Goal: Transaction & Acquisition: Purchase product/service

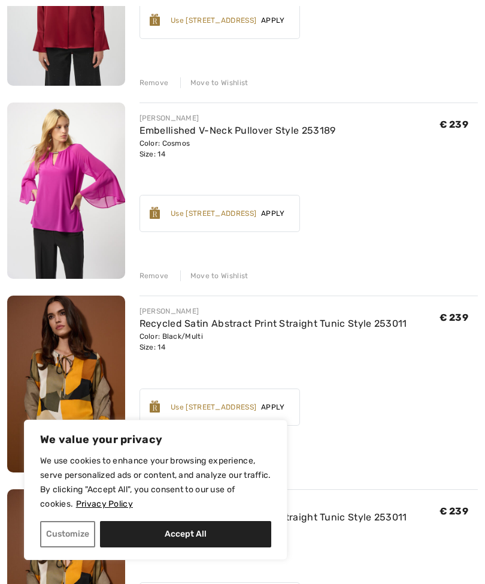
scroll to position [671, 0]
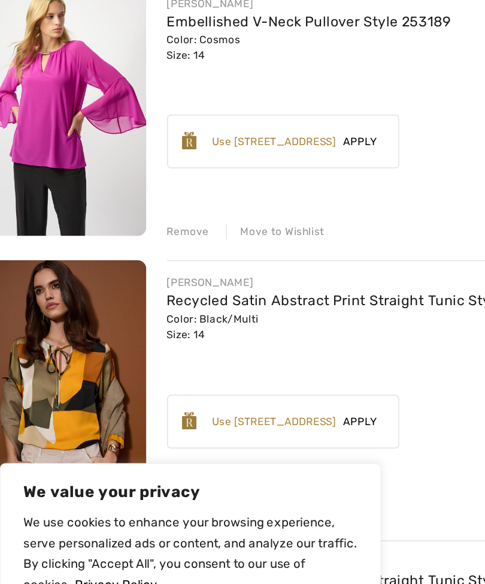
click at [140, 254] on div "Remove" at bounding box center [154, 259] width 29 height 11
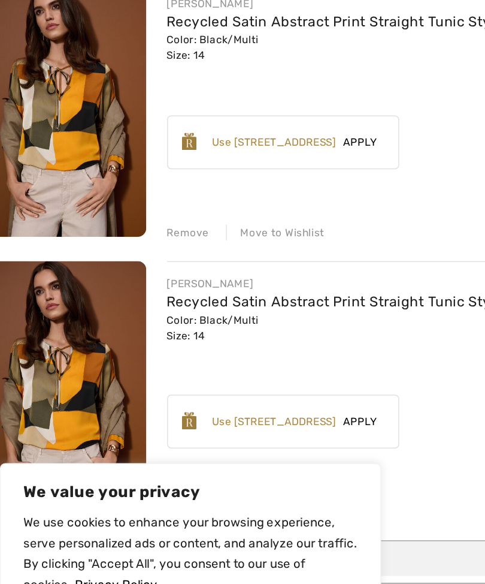
click at [140, 255] on div "Remove" at bounding box center [154, 260] width 29 height 11
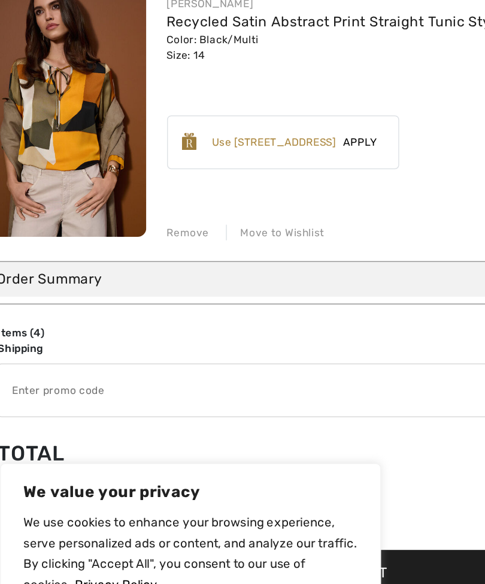
click at [140, 255] on div "Remove" at bounding box center [154, 260] width 29 height 11
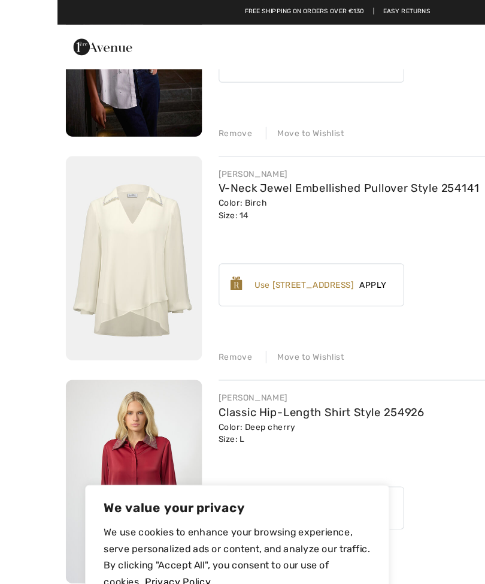
scroll to position [232, 0]
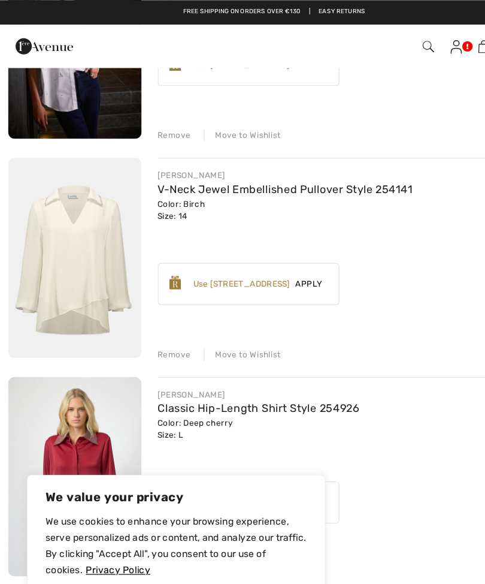
click at [88, 231] on img at bounding box center [66, 227] width 118 height 177
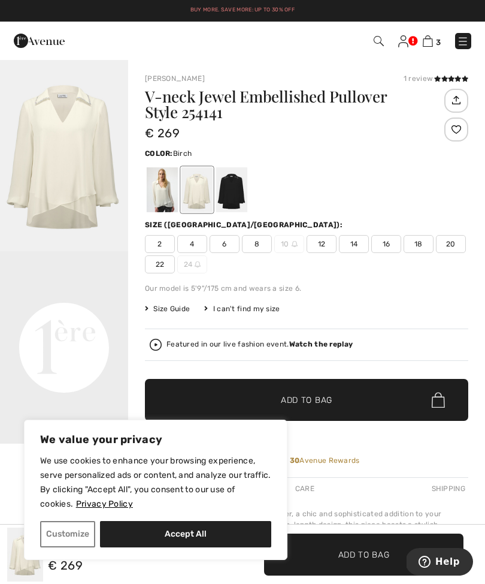
click at [207, 186] on div at bounding box center [197, 189] width 31 height 45
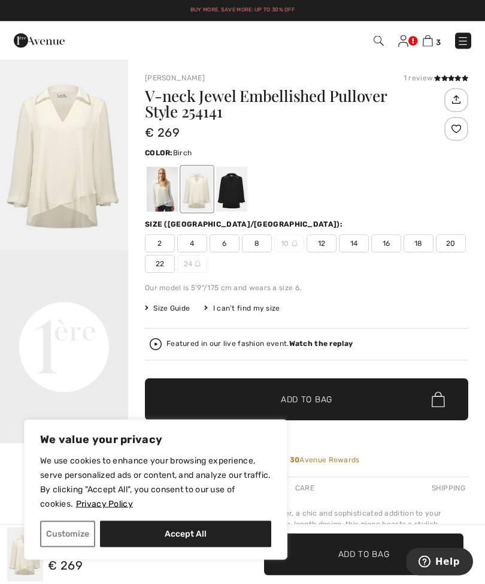
scroll to position [1, 0]
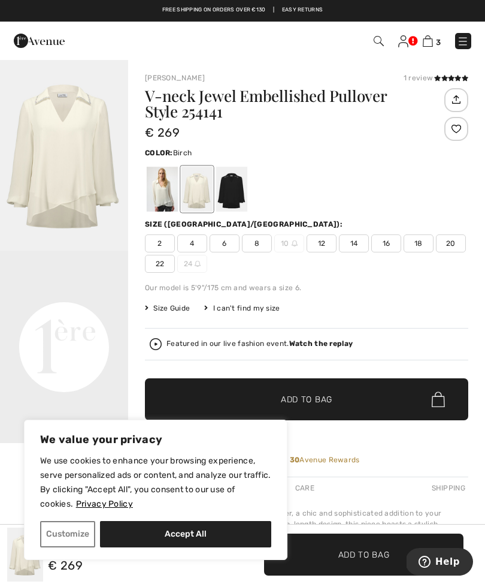
click at [238, 182] on div at bounding box center [231, 189] width 31 height 45
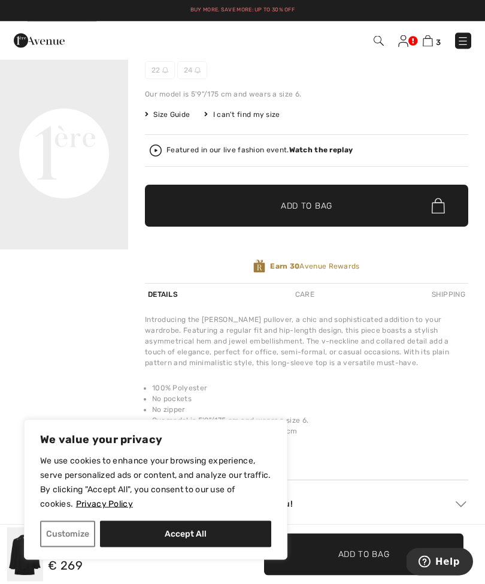
scroll to position [191, 0]
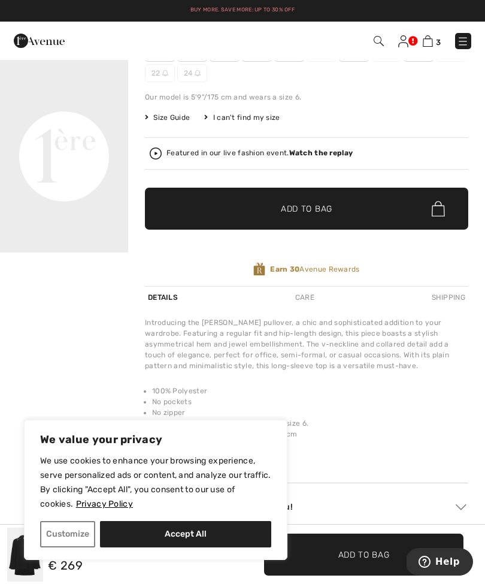
click at [71, 124] on video "Your browser does not support the video tag." at bounding box center [64, 92] width 128 height 64
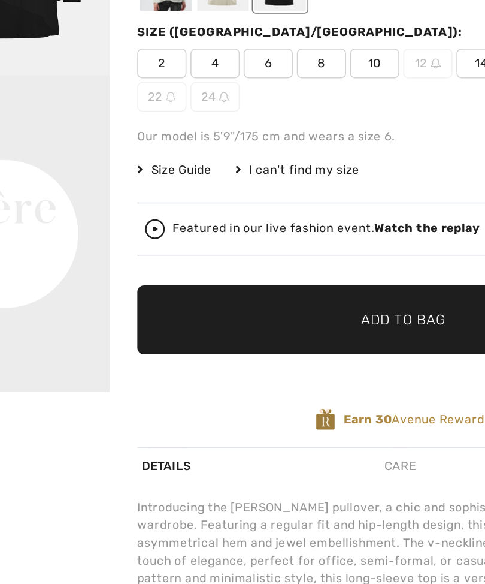
scroll to position [182, 0]
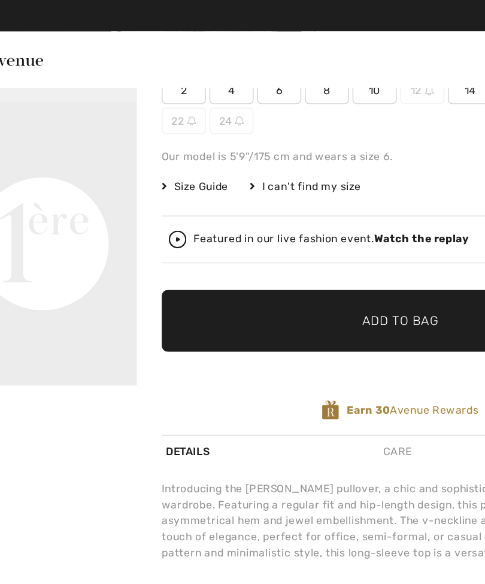
click at [289, 164] on strong "Watch the replay" at bounding box center [321, 162] width 64 height 8
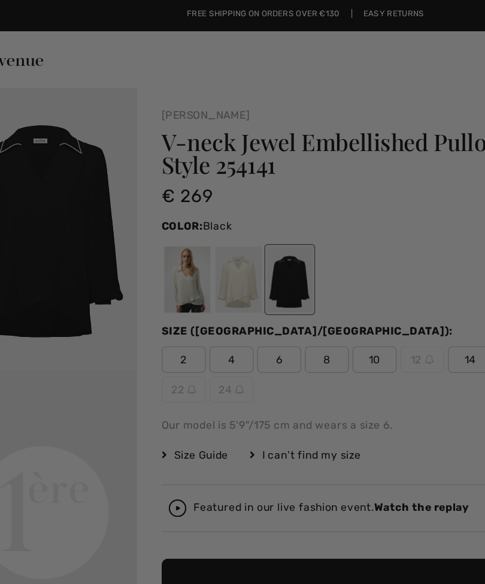
scroll to position [0, 0]
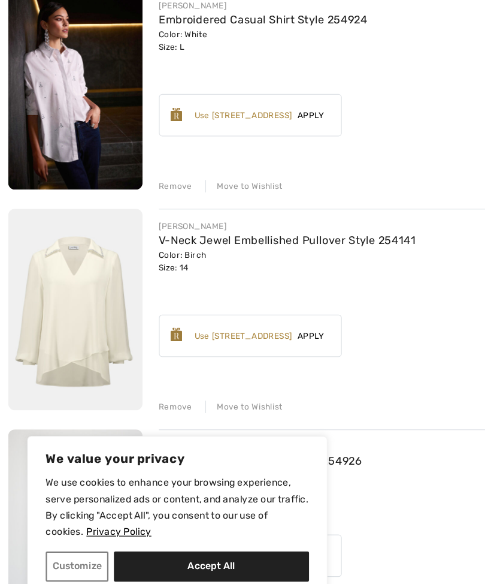
scroll to position [152, 0]
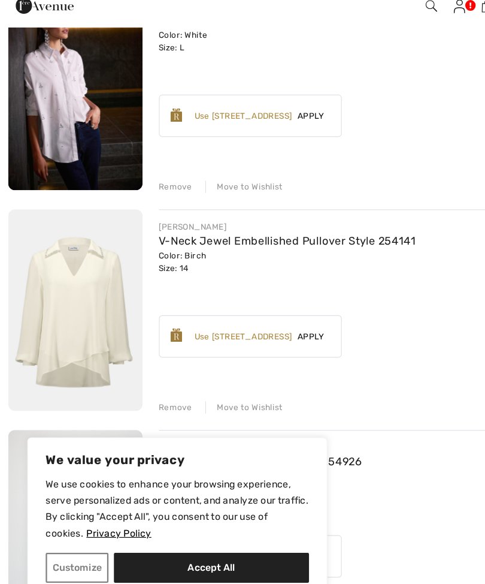
click at [75, 283] on img at bounding box center [66, 307] width 118 height 177
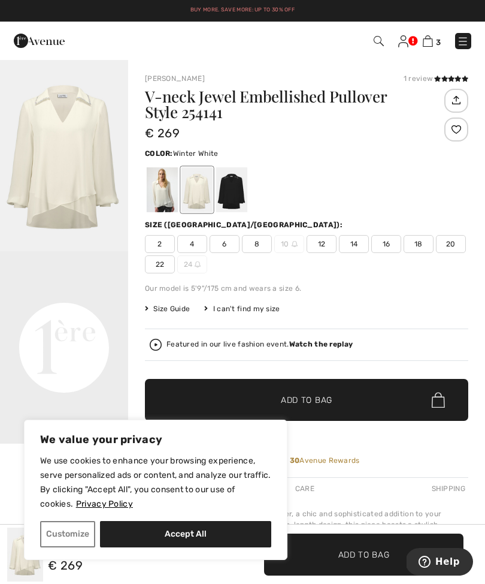
click at [163, 185] on div at bounding box center [162, 189] width 31 height 45
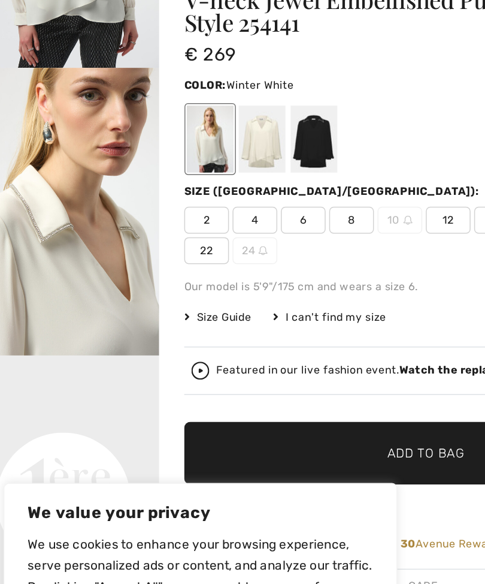
scroll to position [108, 0]
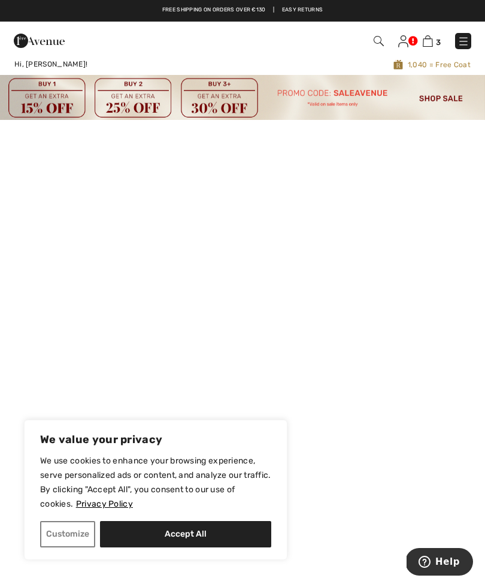
click at [467, 42] on img at bounding box center [464, 41] width 12 height 12
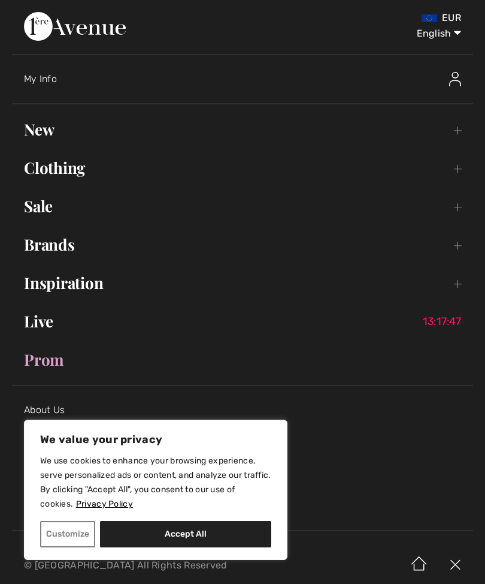
click at [89, 176] on link "Clothing Toggle submenu" at bounding box center [242, 168] width 461 height 26
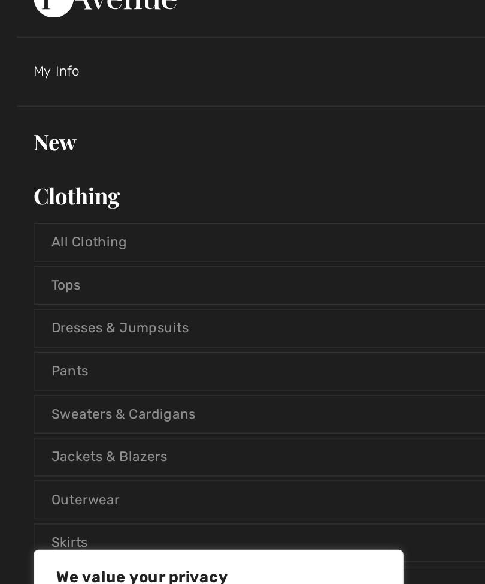
click at [53, 116] on link "New Toggle submenu" at bounding box center [242, 129] width 461 height 26
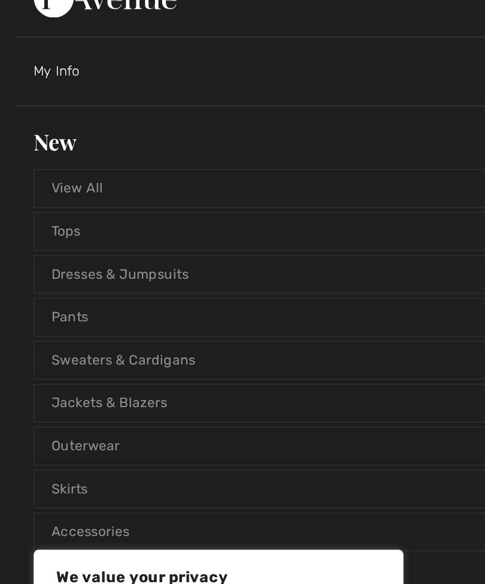
click at [70, 149] on link "View All" at bounding box center [243, 162] width 436 height 26
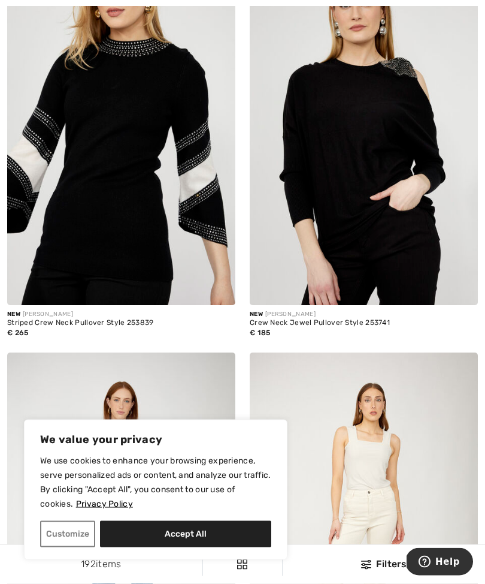
scroll to position [233, 0]
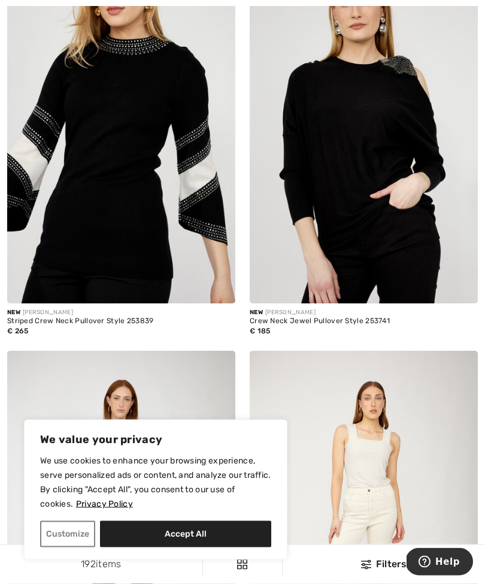
click at [198, 547] on button "Accept All" at bounding box center [185, 534] width 171 height 26
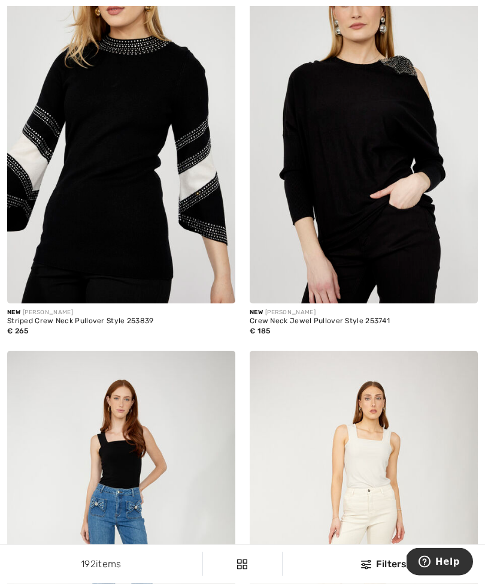
scroll to position [234, 0]
checkbox input "true"
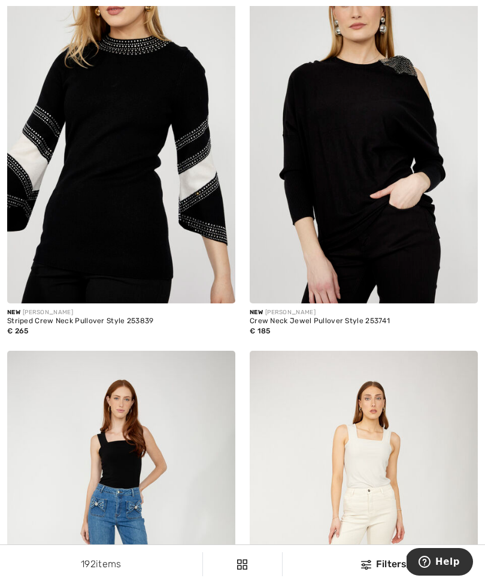
click at [384, 571] on div "Filters" at bounding box center [384, 564] width 188 height 14
click at [374, 583] on div "192 items Filters ✖ Clear View Results 192" at bounding box center [242, 564] width 485 height 38
click at [371, 571] on div "Filters" at bounding box center [384, 564] width 188 height 14
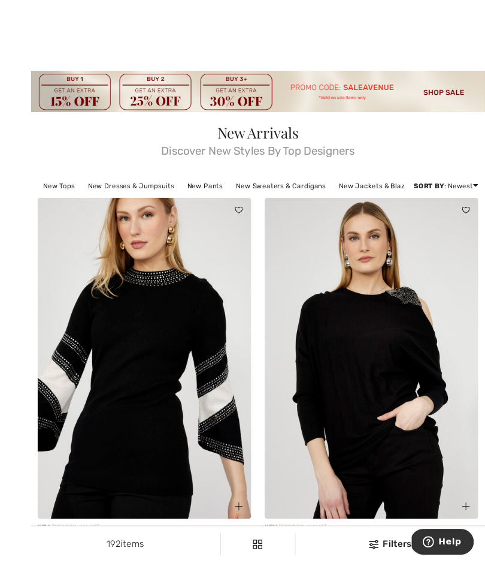
scroll to position [4, 0]
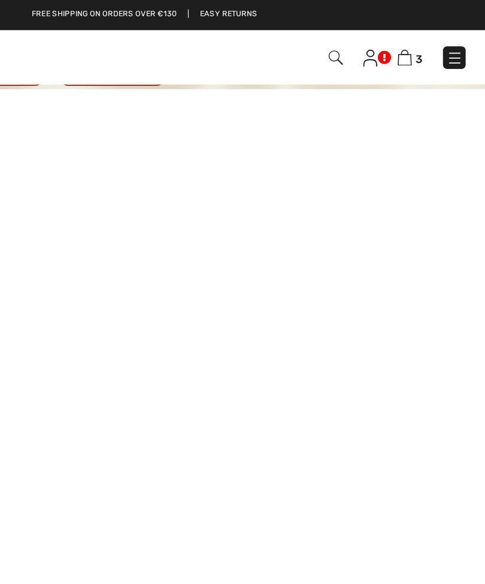
click at [436, 38] on span "3" at bounding box center [438, 42] width 5 height 9
click at [423, 44] on img at bounding box center [428, 40] width 10 height 11
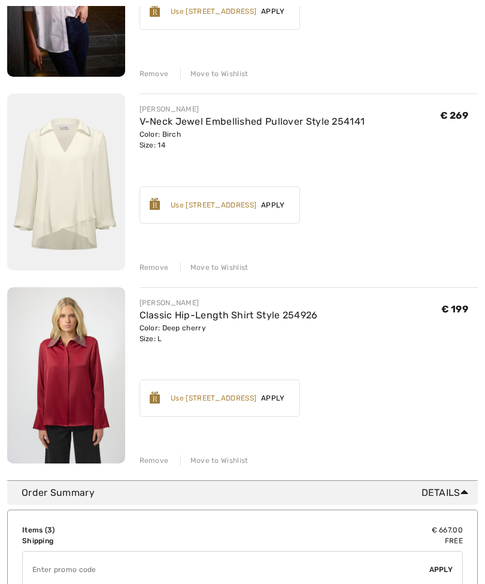
scroll to position [277, 0]
click at [165, 262] on div "Remove" at bounding box center [154, 267] width 29 height 11
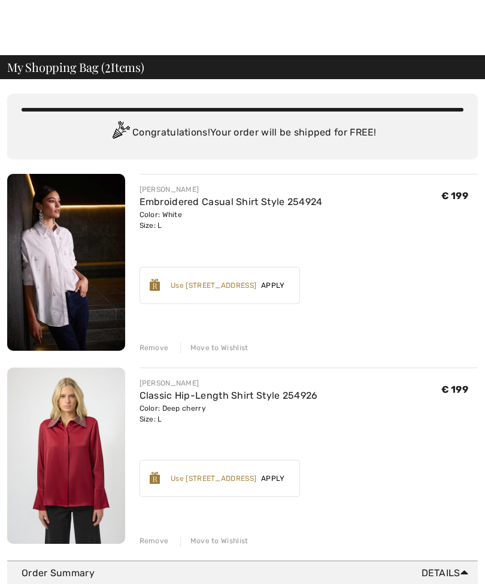
scroll to position [0, 0]
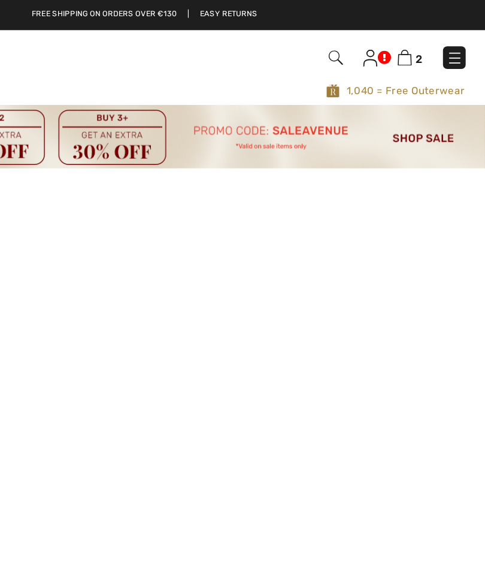
click at [458, 47] on img at bounding box center [464, 41] width 12 height 12
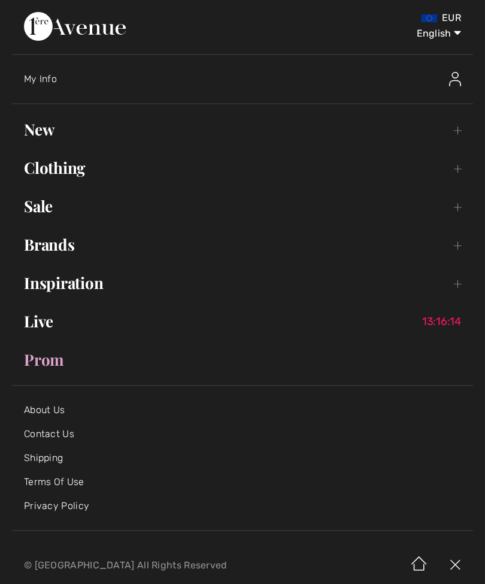
click at [43, 138] on link "New Toggle submenu" at bounding box center [242, 129] width 461 height 26
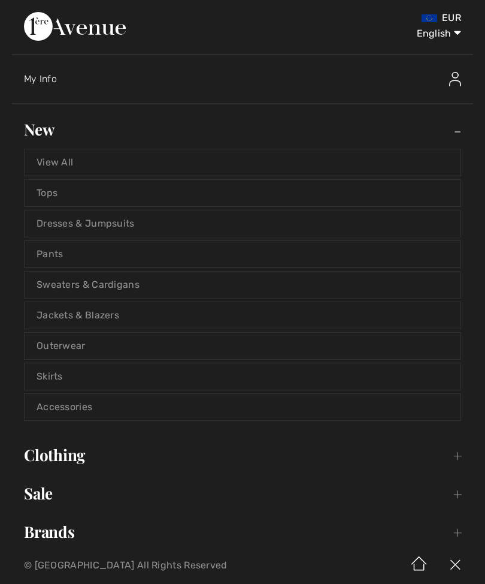
click at [70, 167] on link "View All" at bounding box center [243, 162] width 436 height 26
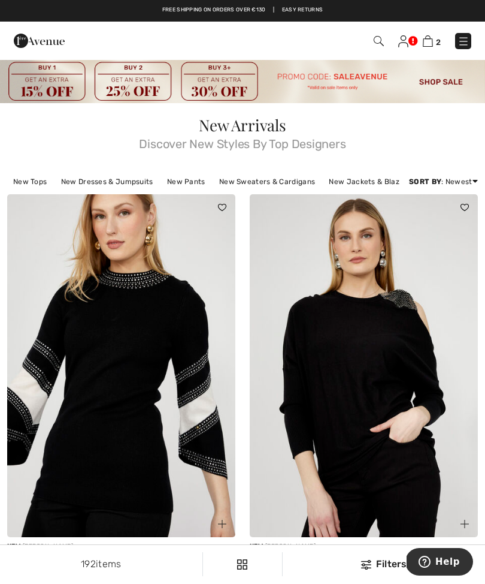
click at [383, 563] on div "Filters" at bounding box center [384, 564] width 188 height 14
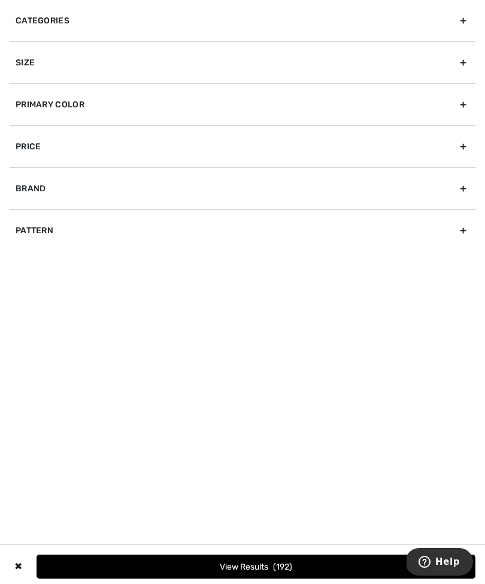
click at [43, 184] on div "Brand" at bounding box center [243, 188] width 466 height 42
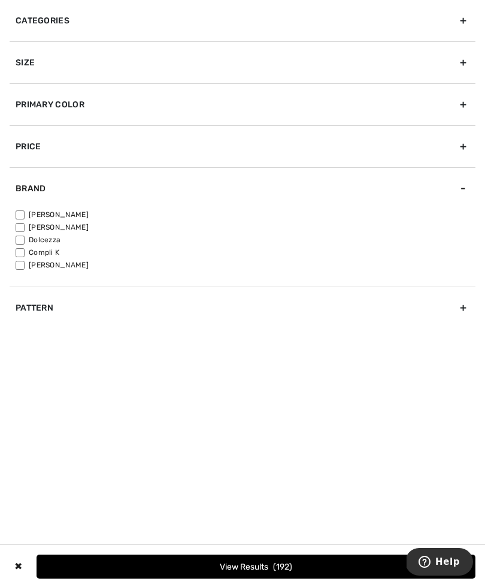
click at [29, 205] on div "Brand" at bounding box center [243, 188] width 466 height 42
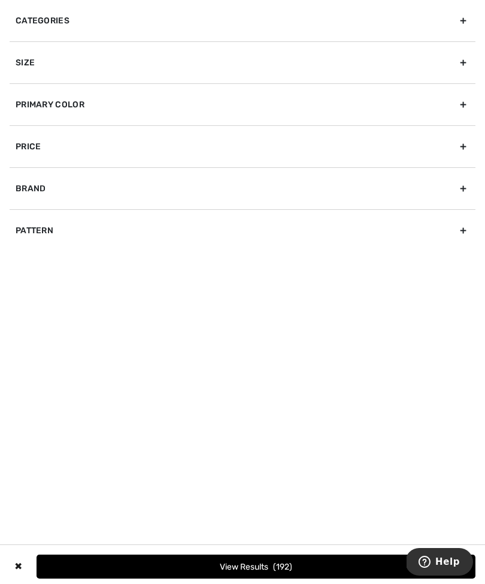
click at [55, 185] on div "Brand" at bounding box center [243, 188] width 466 height 42
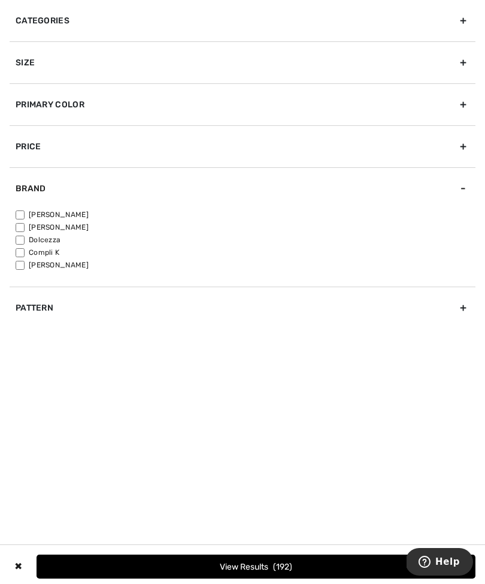
click at [35, 212] on label "[PERSON_NAME]" at bounding box center [246, 214] width 460 height 11
click at [25, 212] on input"] "[PERSON_NAME]" at bounding box center [20, 214] width 9 height 9
checkbox input"] "true"
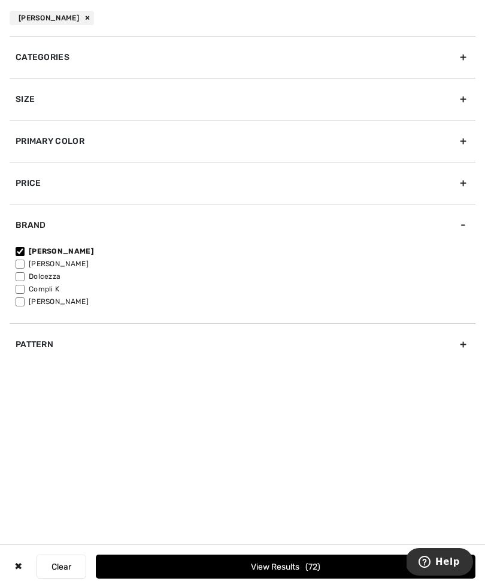
click at [306, 570] on span "72" at bounding box center [313, 566] width 15 height 10
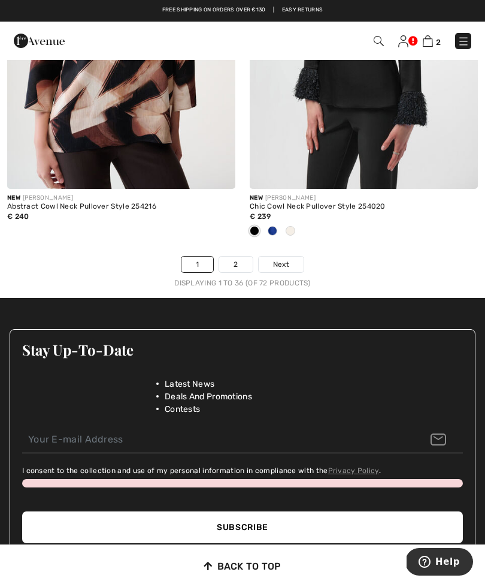
scroll to position [7266, 0]
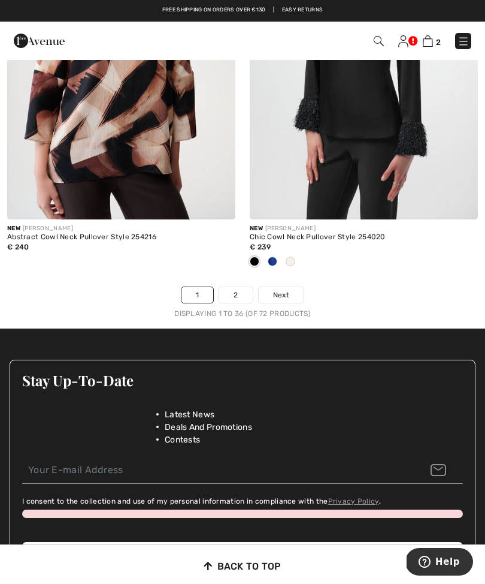
click at [284, 289] on span "Next" at bounding box center [281, 294] width 16 height 11
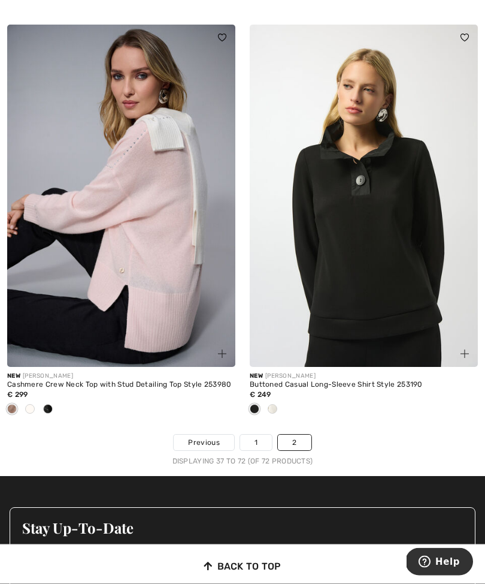
scroll to position [7178, 0]
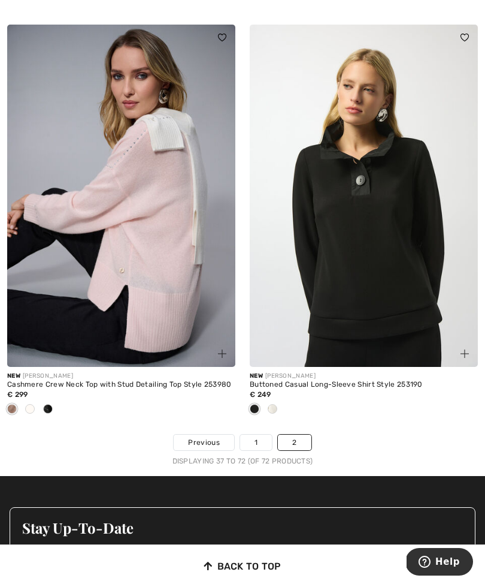
click at [164, 294] on img at bounding box center [121, 196] width 228 height 343
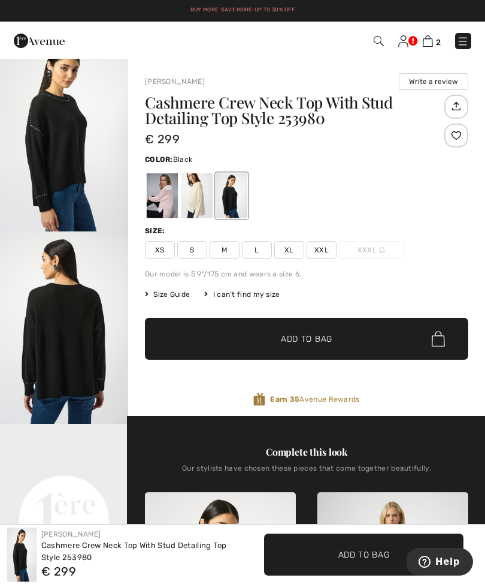
scroll to position [59, 0]
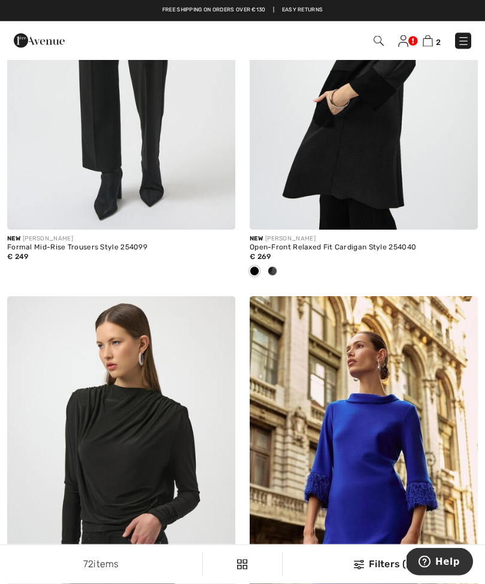
scroll to position [6441, 0]
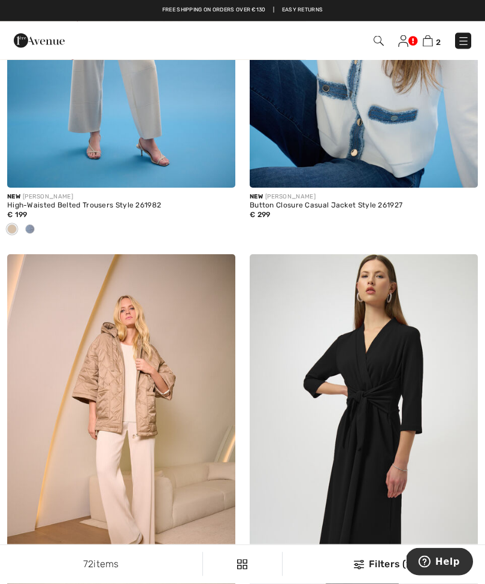
click at [466, 36] on img at bounding box center [464, 41] width 12 height 12
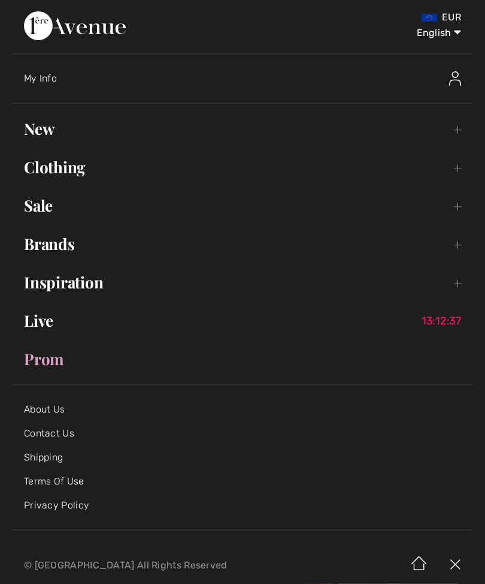
scroll to position [6479, 0]
click at [73, 171] on link "Clothing Toggle submenu" at bounding box center [242, 168] width 461 height 26
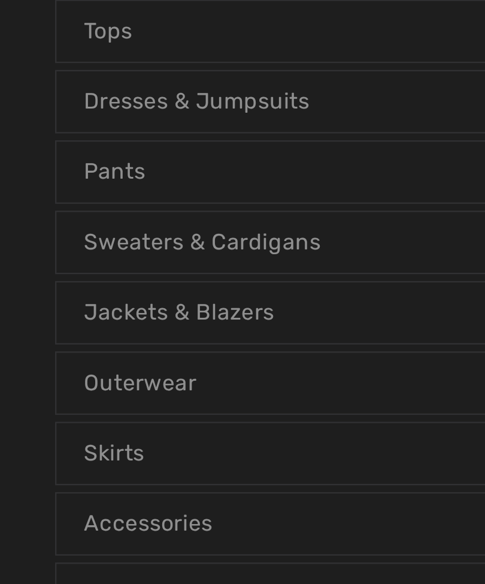
scroll to position [2, 0]
click at [55, 277] on link "Pants Open submenu" at bounding box center [243, 290] width 436 height 26
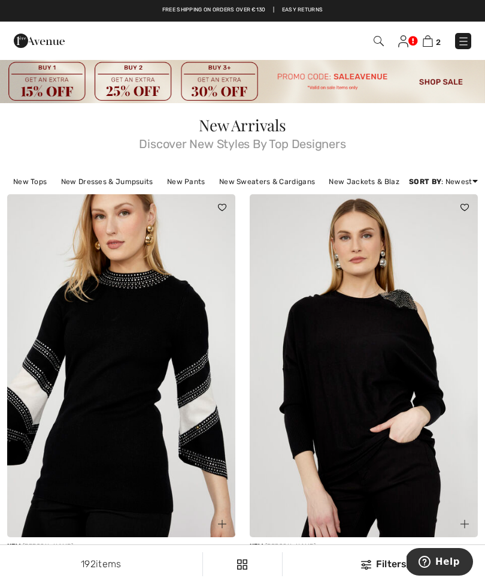
click at [469, 35] on img at bounding box center [464, 41] width 12 height 12
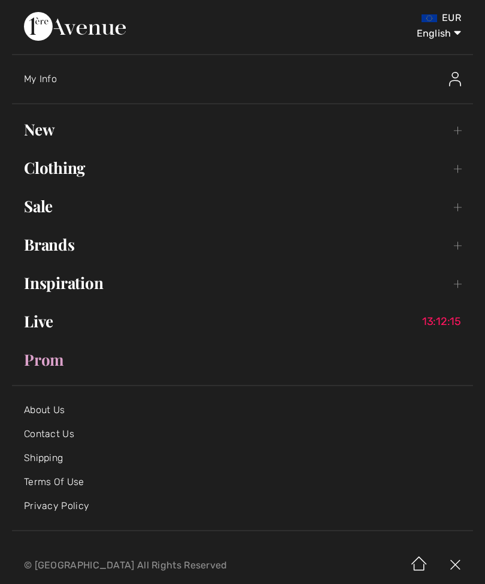
click at [77, 169] on link "Clothing Toggle submenu" at bounding box center [242, 168] width 461 height 26
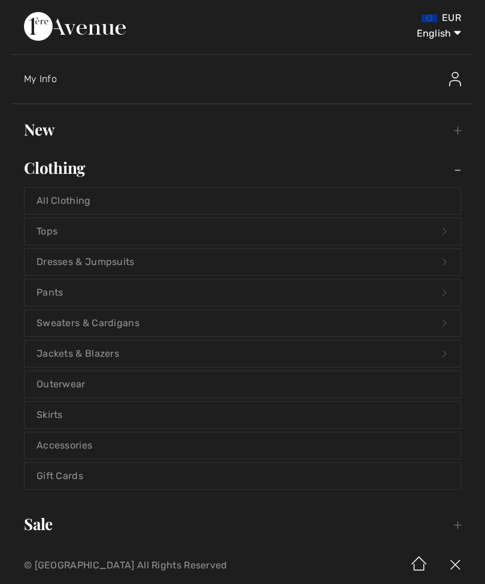
click at [62, 292] on link "Pants Open submenu" at bounding box center [243, 292] width 436 height 26
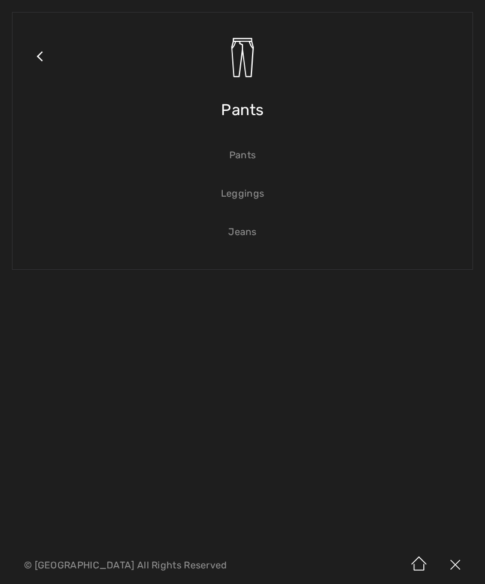
click at [252, 234] on link "Jeans" at bounding box center [243, 232] width 436 height 26
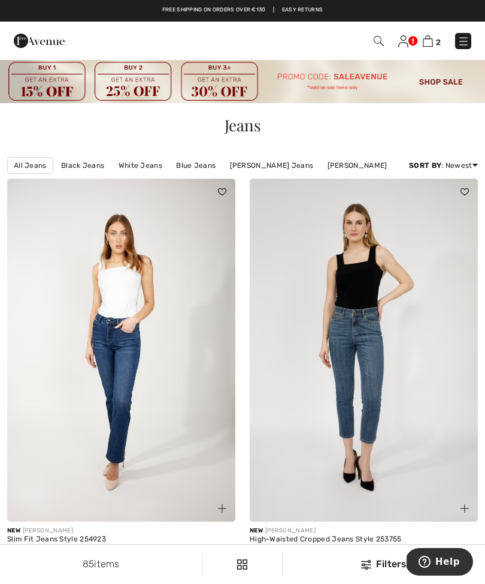
click at [274, 162] on link "[PERSON_NAME] Jeans" at bounding box center [272, 166] width 96 height 16
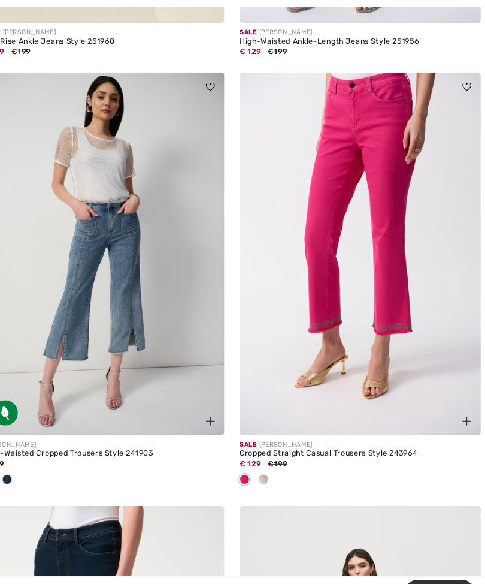
scroll to position [5457, 0]
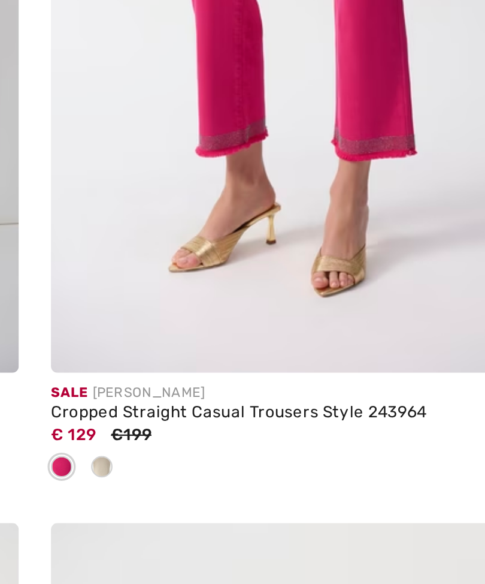
click at [268, 449] on span at bounding box center [273, 454] width 10 height 10
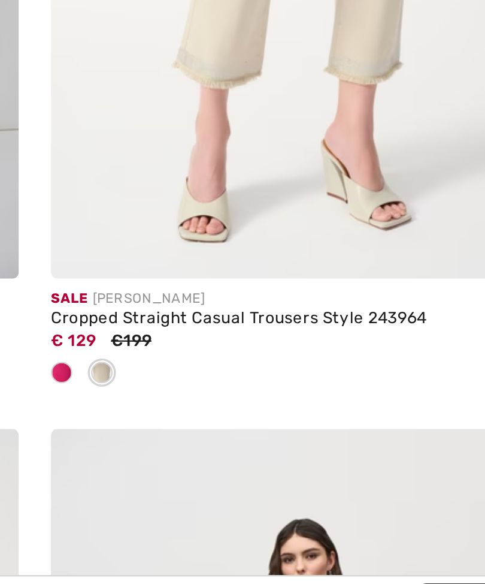
click at [250, 69] on img at bounding box center [364, 240] width 228 height 343
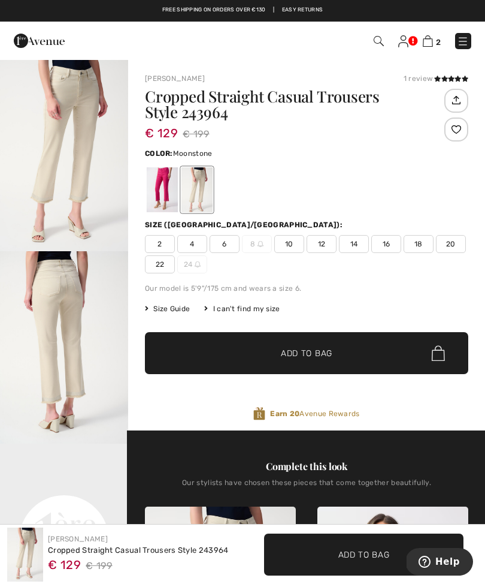
click at [326, 249] on span "12" at bounding box center [322, 244] width 30 height 18
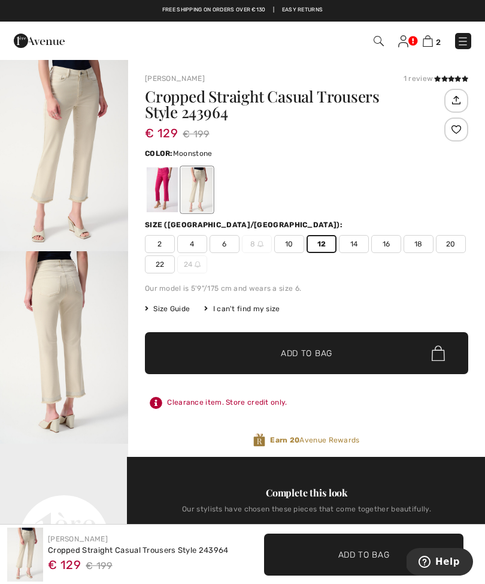
click at [321, 355] on span "Add to Bag" at bounding box center [307, 353] width 52 height 13
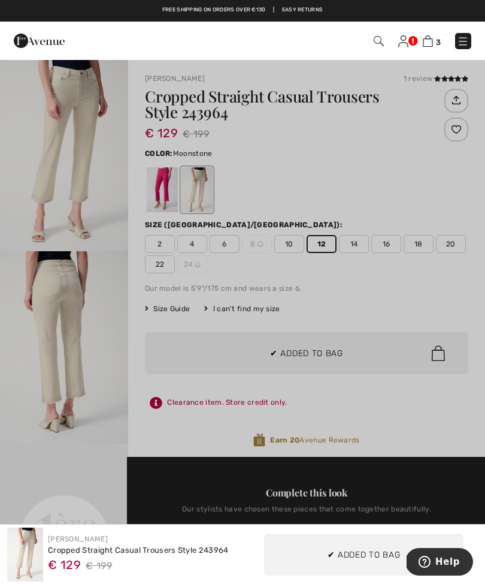
click at [357, 281] on div at bounding box center [242, 292] width 485 height 584
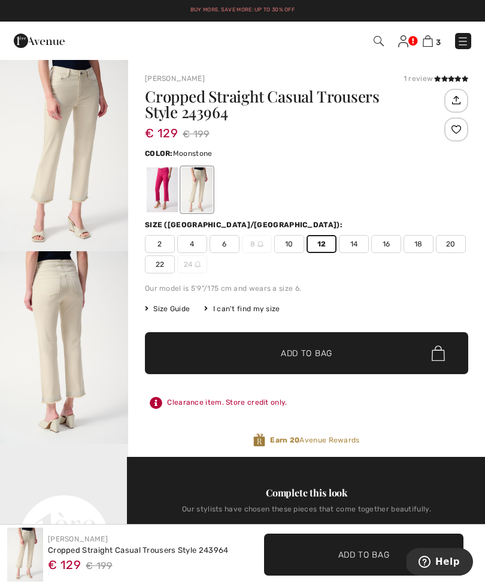
click at [88, 187] on img "1 / 4" at bounding box center [64, 155] width 128 height 192
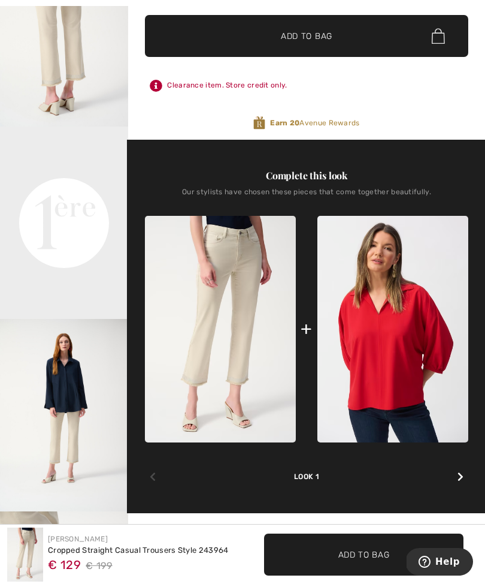
scroll to position [318, 0]
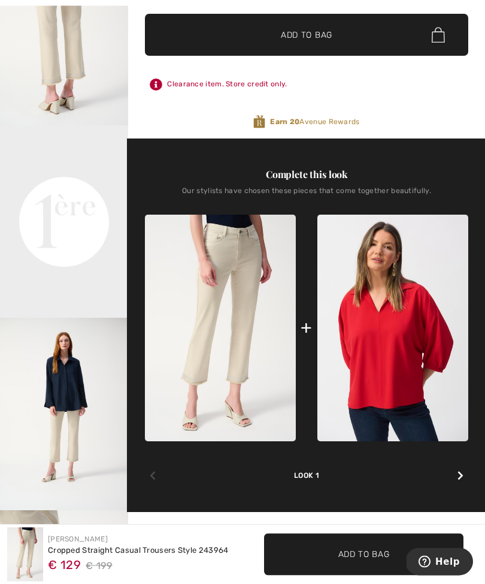
click at [78, 190] on video "Your browser does not support the video tag." at bounding box center [64, 158] width 128 height 64
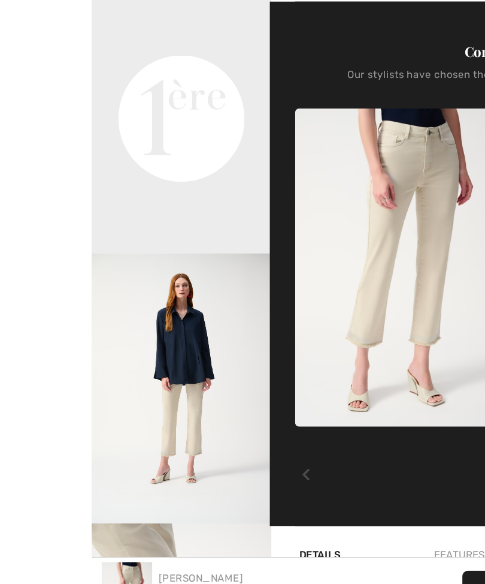
scroll to position [340, 0]
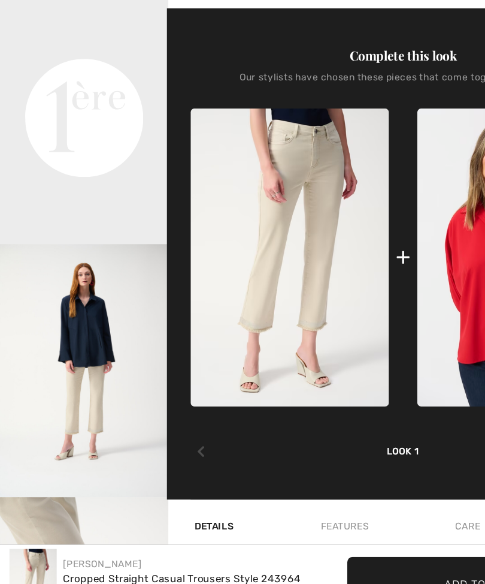
click at [113, 295] on img "3 / 4" at bounding box center [64, 391] width 128 height 192
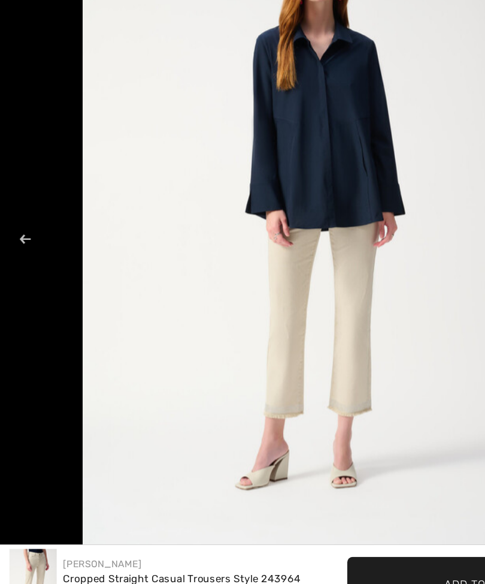
scroll to position [421, 0]
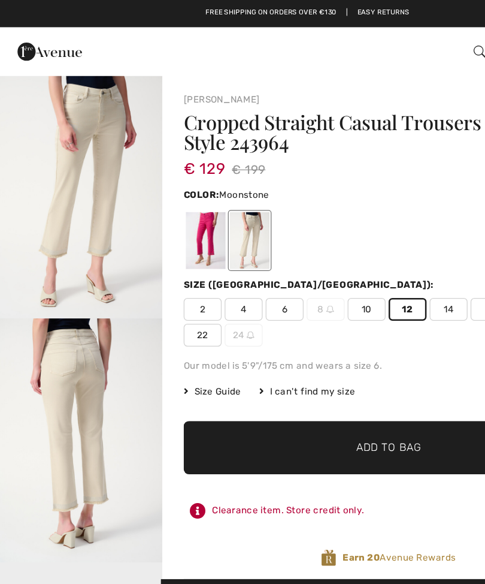
click at [170, 179] on div at bounding box center [162, 189] width 31 height 45
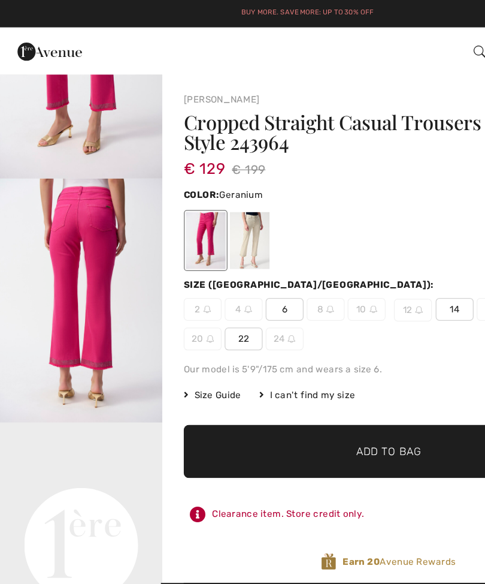
scroll to position [144, 0]
click at [103, 186] on img "2 / 5" at bounding box center [64, 237] width 128 height 192
click at [206, 186] on div at bounding box center [197, 189] width 31 height 45
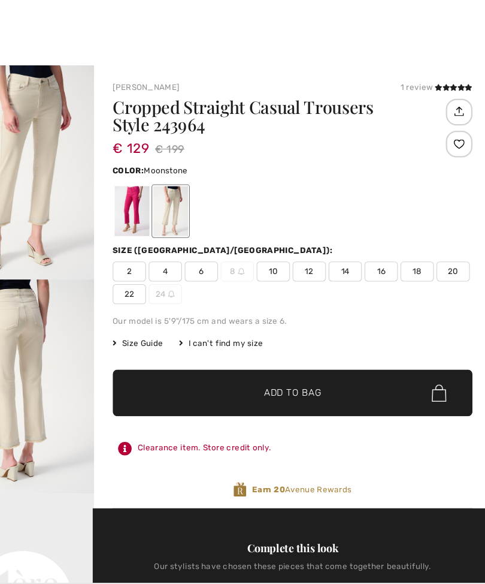
click at [307, 246] on span "12" at bounding box center [322, 244] width 30 height 18
click at [281, 352] on span "Add to Bag" at bounding box center [307, 353] width 52 height 13
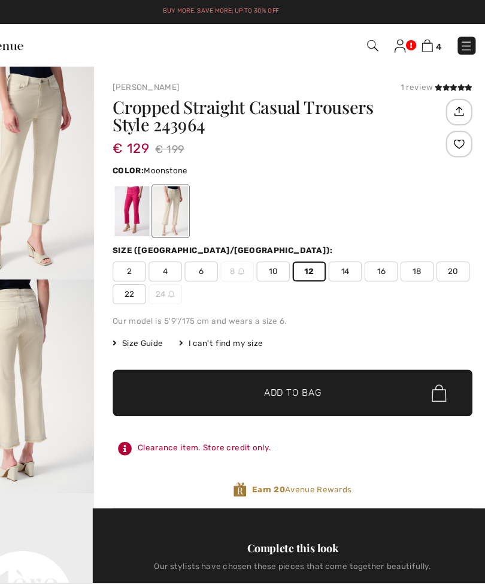
click at [423, 41] on img at bounding box center [428, 40] width 10 height 11
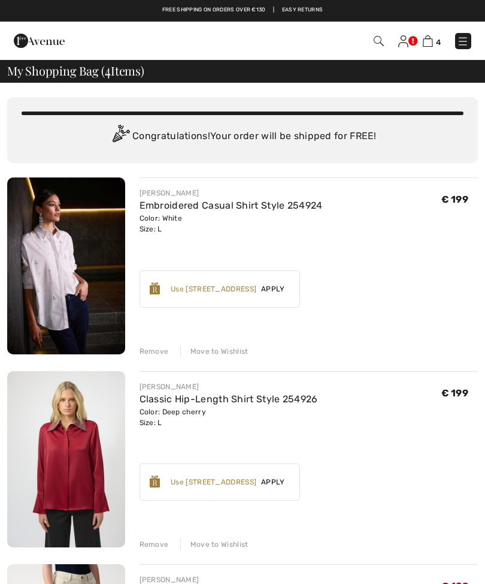
checkbox input "true"
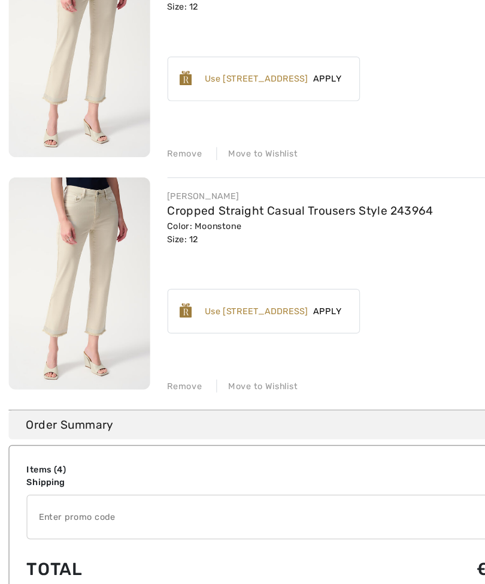
scroll to position [546, 0]
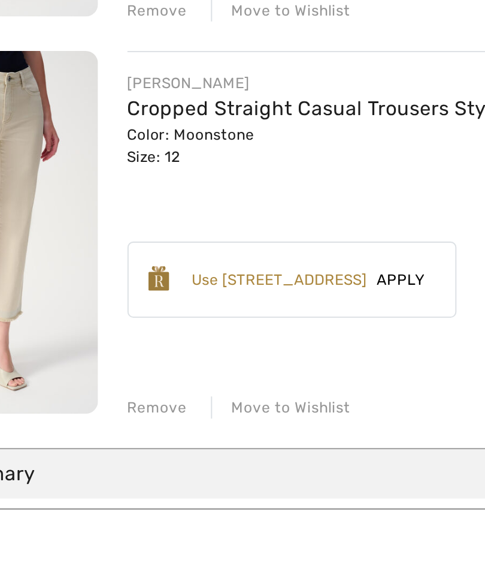
click at [140, 377] on div "Remove Move to Wishlist" at bounding box center [309, 383] width 339 height 13
click at [140, 380] on div "Remove" at bounding box center [154, 385] width 29 height 11
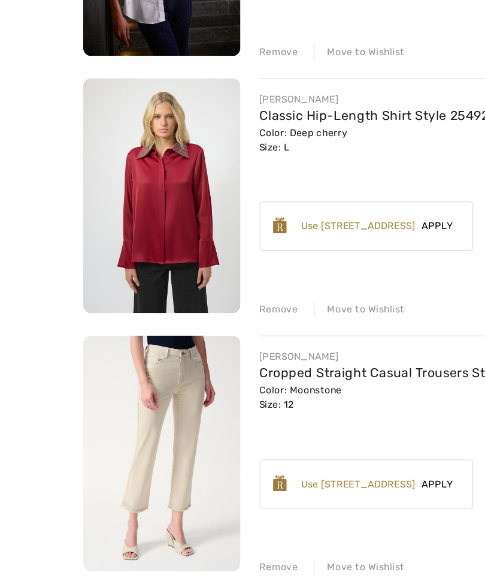
scroll to position [253, 0]
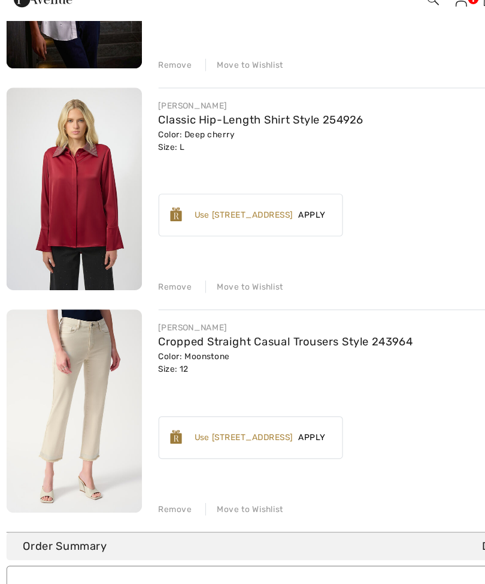
click at [161, 286] on div "Remove" at bounding box center [154, 291] width 29 height 11
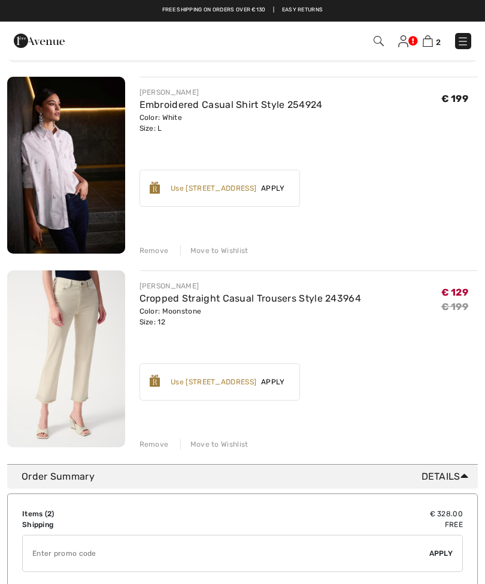
scroll to position [0, 0]
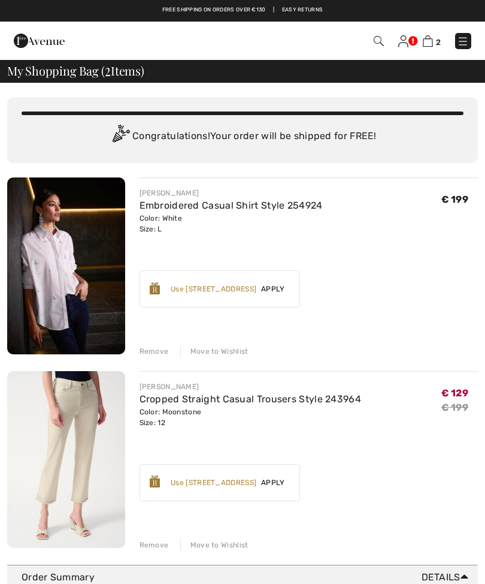
click at [470, 36] on link at bounding box center [463, 41] width 16 height 16
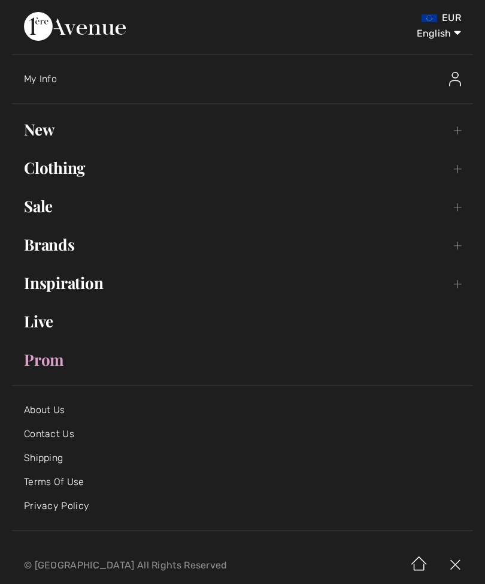
click at [71, 246] on link "Brands Open submenu" at bounding box center [242, 244] width 461 height 26
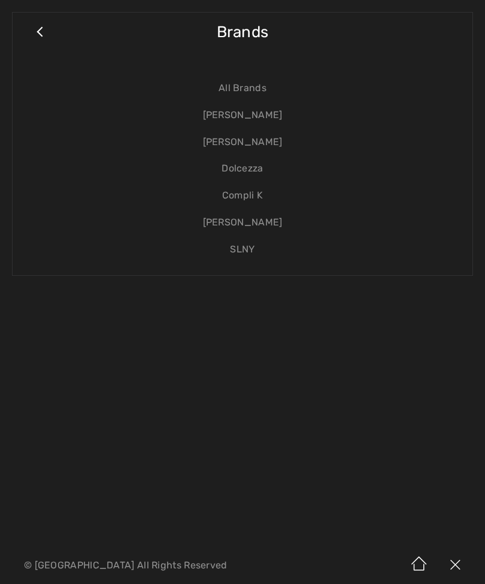
click at [280, 117] on link "[PERSON_NAME]" at bounding box center [243, 115] width 436 height 27
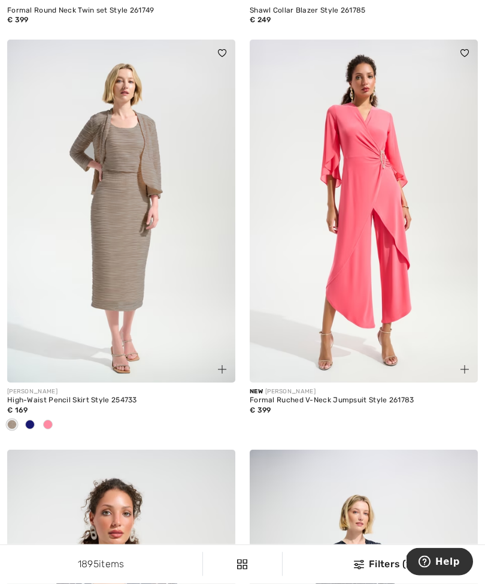
scroll to position [4445, 0]
click at [382, 207] on img at bounding box center [364, 210] width 228 height 343
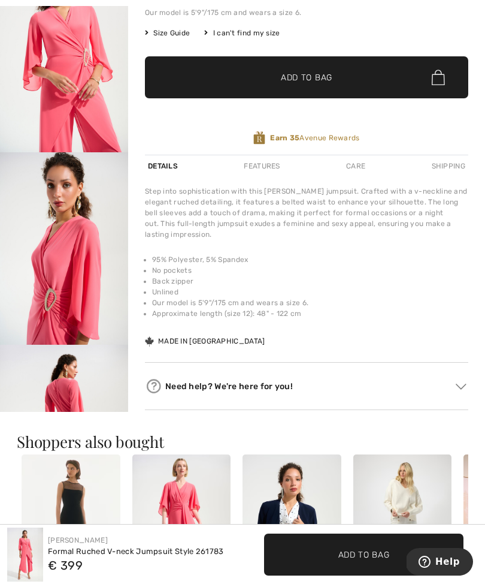
scroll to position [290, 0]
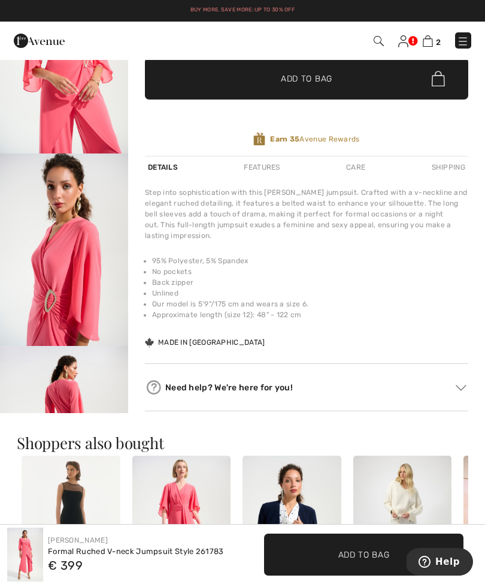
click at [47, 318] on img "3 / 5" at bounding box center [64, 249] width 128 height 192
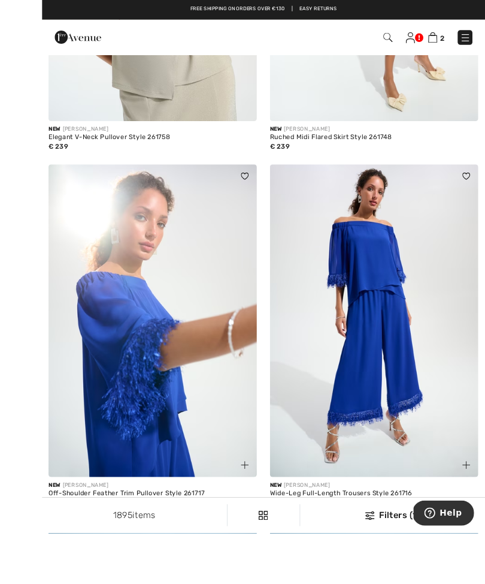
scroll to position [5637, 0]
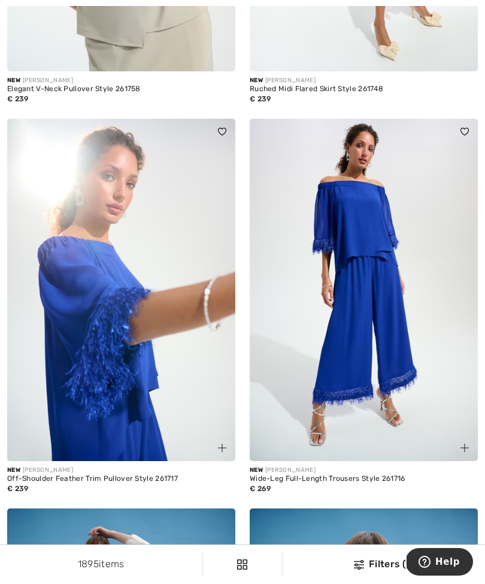
click at [379, 255] on img at bounding box center [364, 290] width 228 height 343
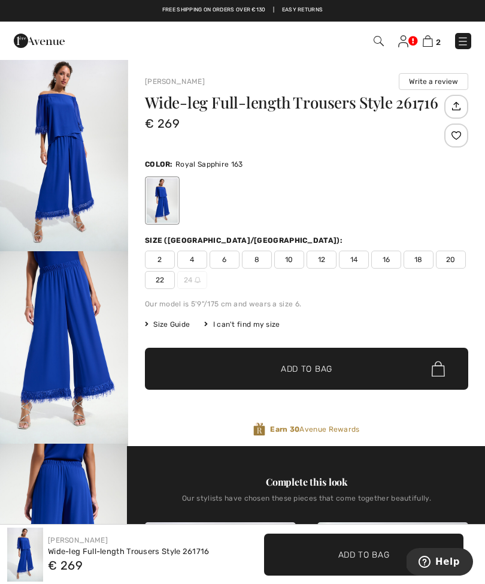
click at [53, 295] on img "2 / 4" at bounding box center [64, 347] width 128 height 192
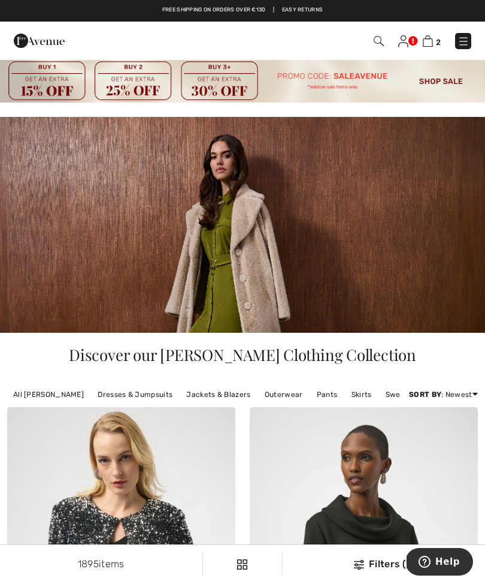
click at [465, 38] on img at bounding box center [464, 41] width 12 height 12
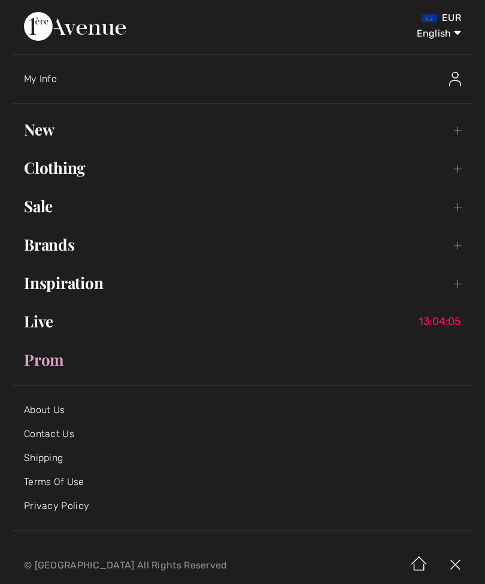
click at [36, 313] on link "Live 13:04:05" at bounding box center [242, 321] width 461 height 26
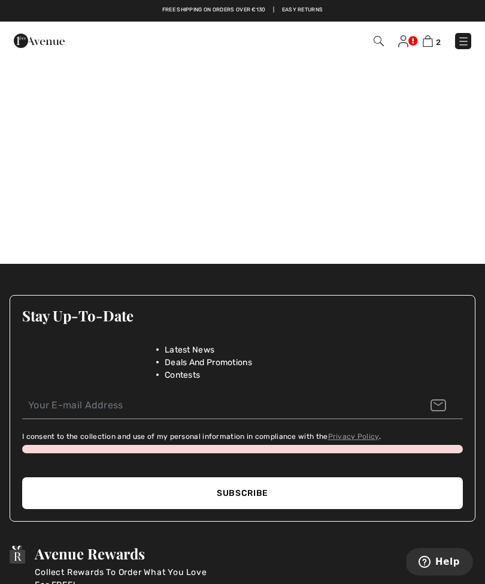
scroll to position [1944, 0]
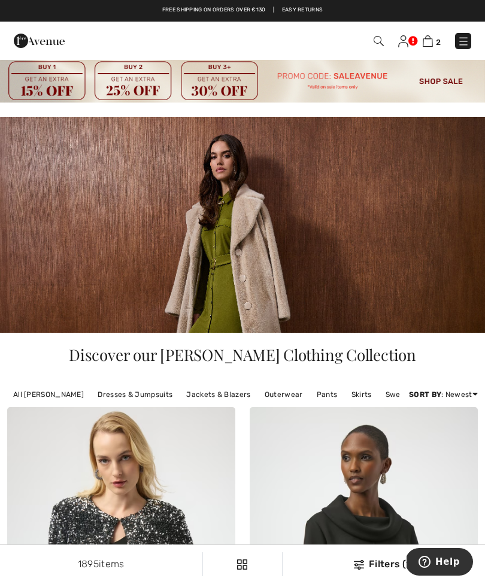
click at [468, 40] on img at bounding box center [464, 41] width 12 height 12
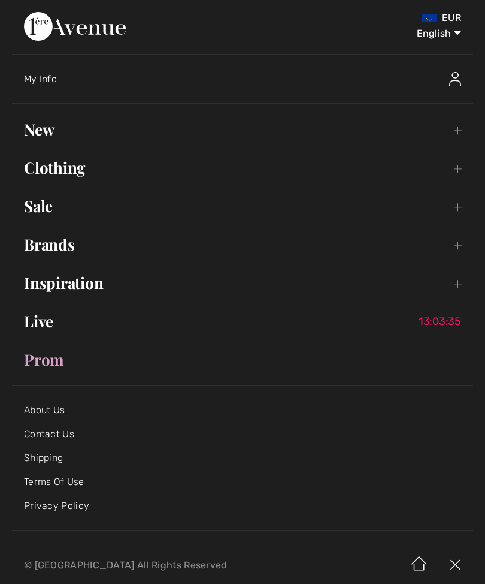
click at [349, 385] on div "About Us Contact Us Shipping Terms Of Use Privacy Policy" at bounding box center [242, 457] width 461 height 145
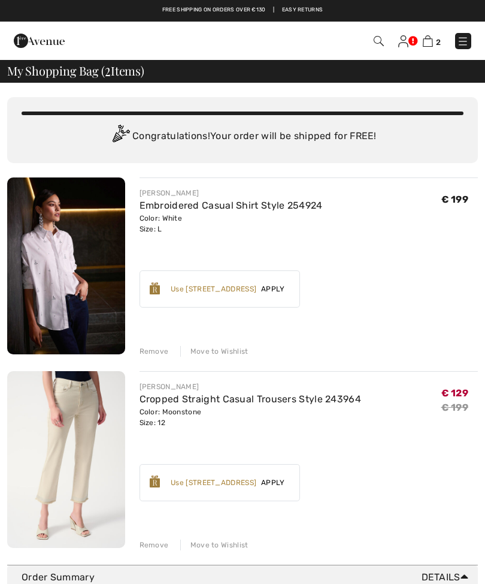
click at [376, 38] on img at bounding box center [379, 41] width 10 height 10
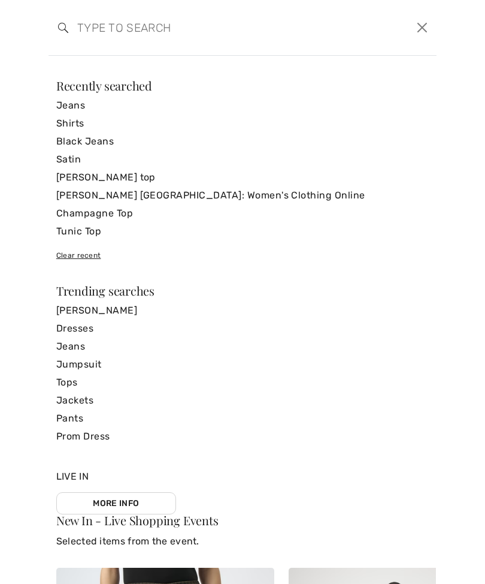
click at [113, 31] on input "search" at bounding box center [201, 28] width 266 height 36
click at [98, 37] on input "search" at bounding box center [201, 28] width 266 height 36
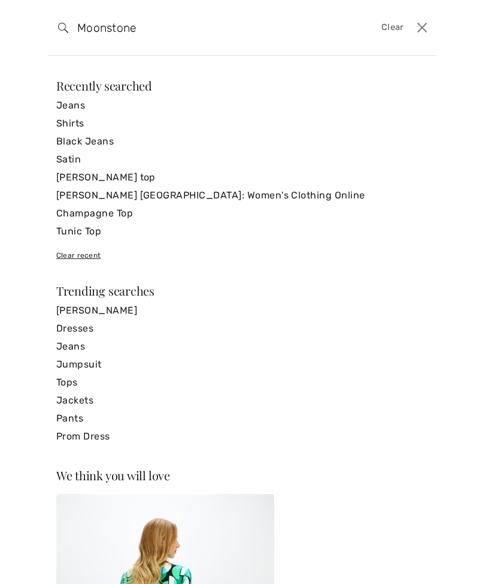
type input "Moonstone"
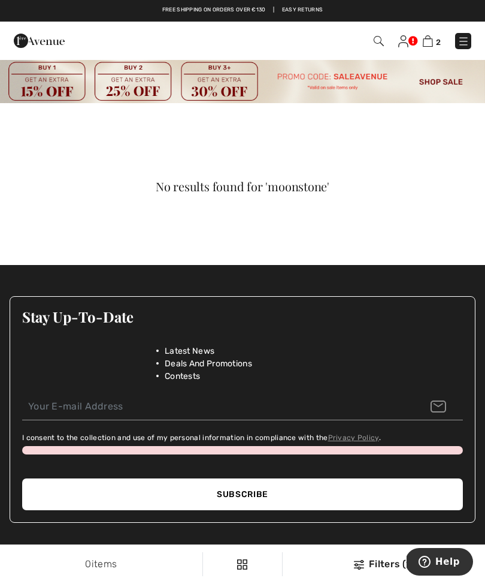
click at [467, 43] on img at bounding box center [464, 41] width 12 height 12
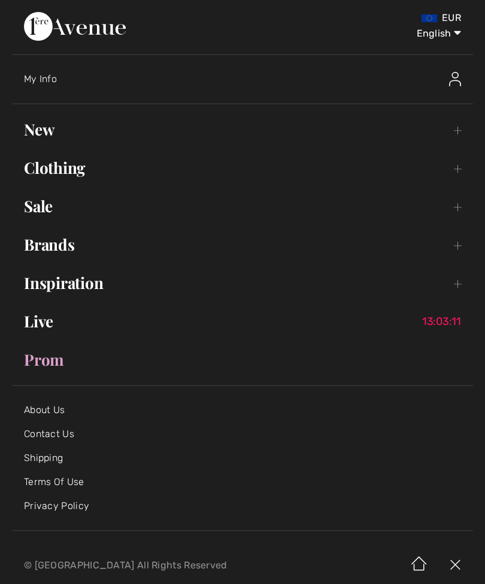
click at [74, 172] on link "Clothing Toggle submenu" at bounding box center [242, 168] width 461 height 26
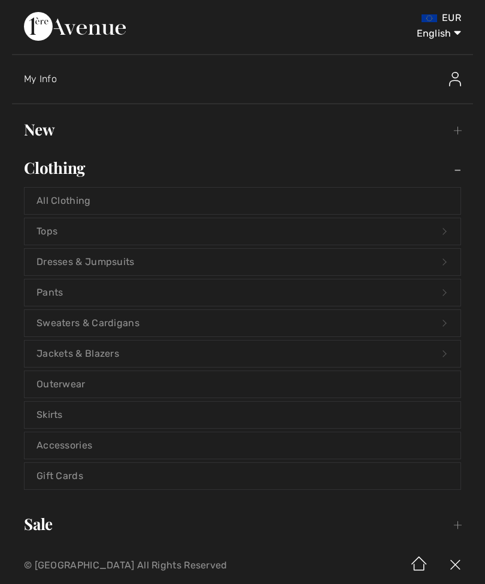
click at [36, 232] on link "Tops Open submenu" at bounding box center [243, 231] width 436 height 26
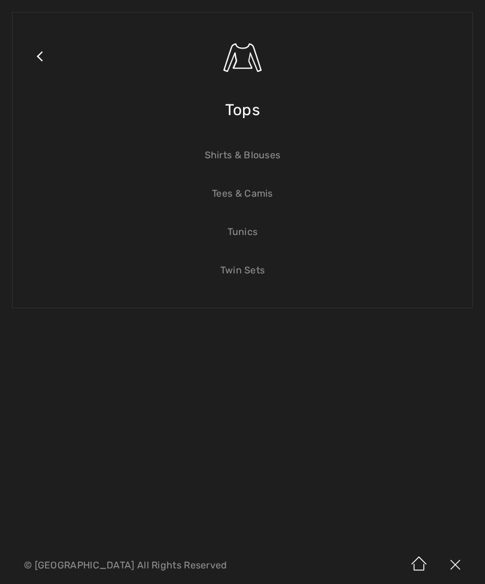
click at [250, 117] on span "Tops" at bounding box center [242, 110] width 35 height 43
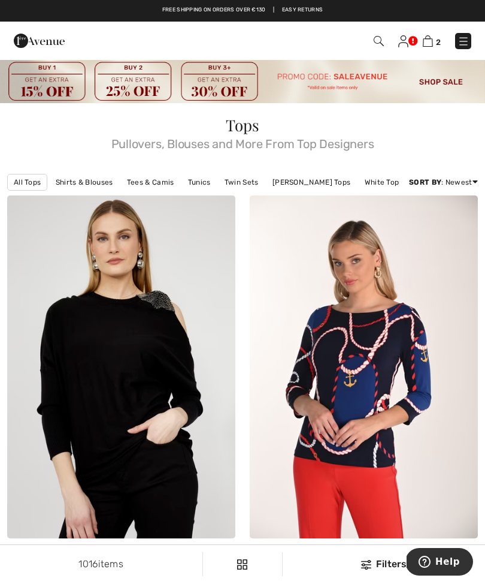
click at [381, 563] on div "Filters" at bounding box center [384, 564] width 188 height 14
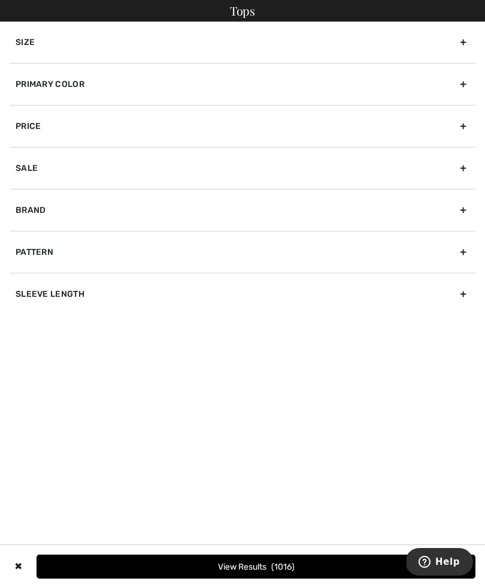
click at [91, 89] on div "Primary Color" at bounding box center [243, 84] width 466 height 42
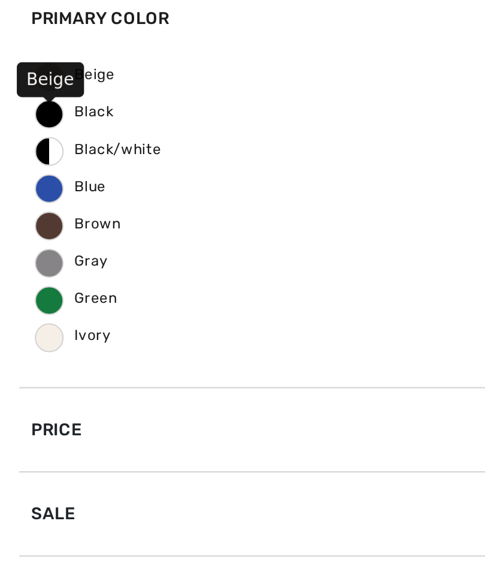
click at [25, 108] on span "Beige" at bounding box center [38, 112] width 40 height 8
click at [0, 0] on input "Beige" at bounding box center [0, 0] width 0 height 0
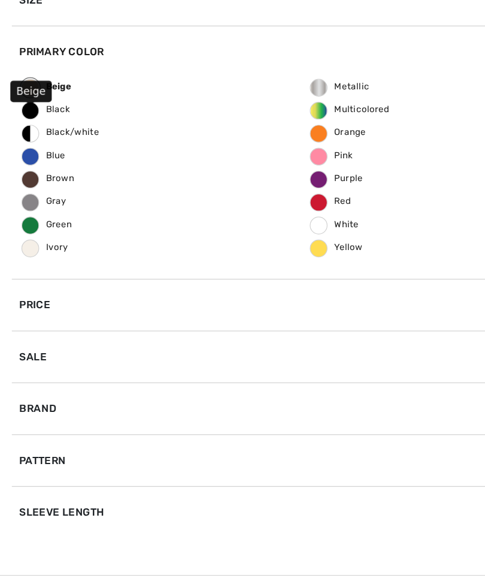
scroll to position [306, 0]
click at [271, 554] on button "View Results 102" at bounding box center [286, 566] width 380 height 24
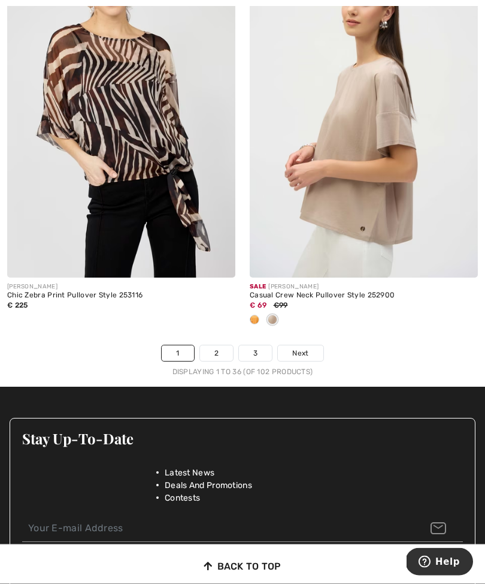
scroll to position [7307, 0]
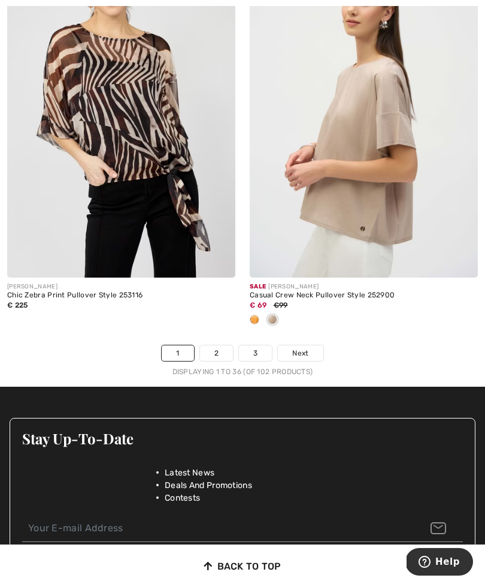
click at [309, 348] on span "Next" at bounding box center [300, 353] width 16 height 11
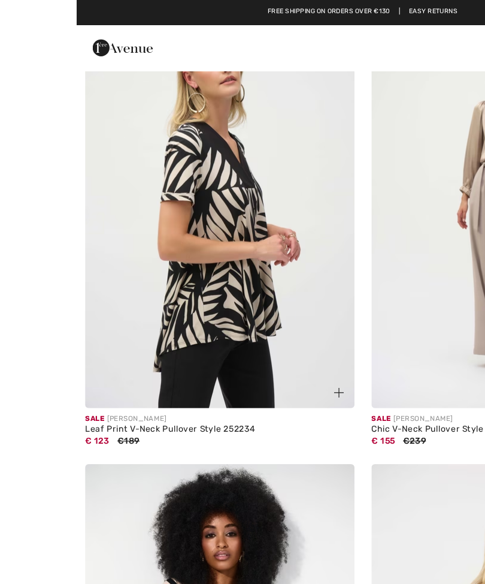
scroll to position [963, 0]
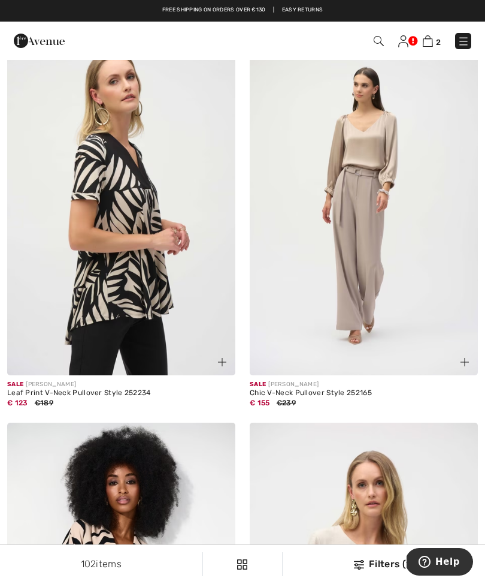
click at [140, 283] on img at bounding box center [121, 204] width 228 height 343
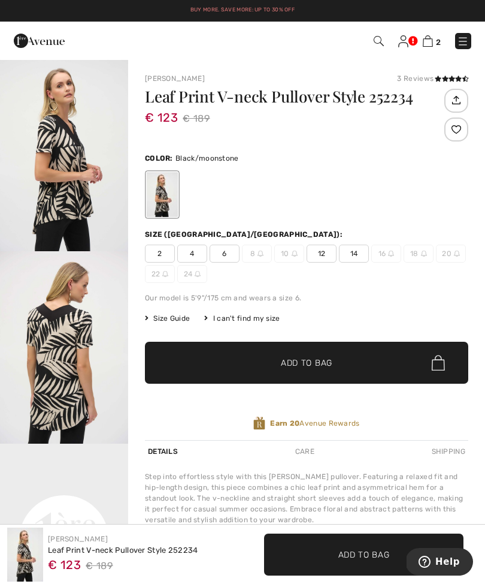
click at [331, 250] on span "12" at bounding box center [322, 253] width 30 height 18
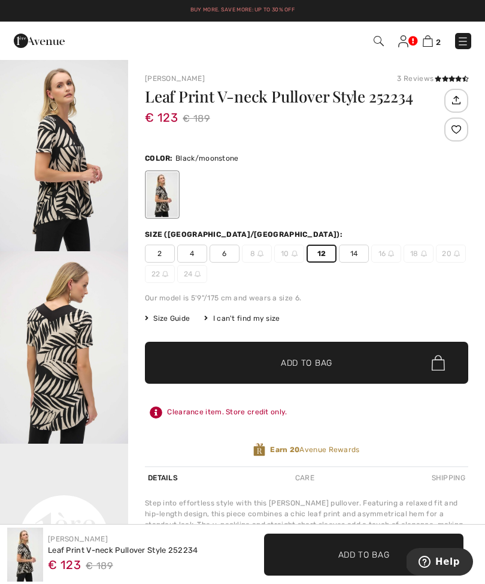
click at [357, 355] on span "✔ Added to Bag Add to Bag" at bounding box center [307, 363] width 324 height 42
